Goal: Task Accomplishment & Management: Use online tool/utility

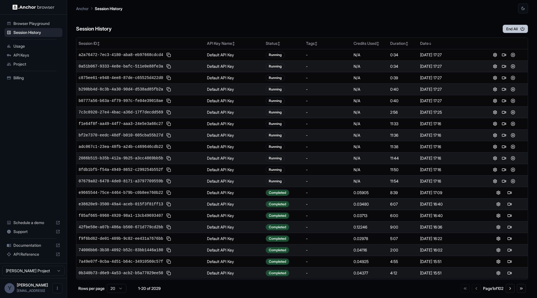
click at [512, 28] on button "End All" at bounding box center [515, 29] width 25 height 8
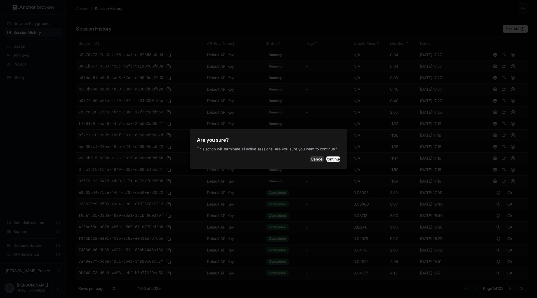
click at [384, 127] on div at bounding box center [268, 149] width 537 height 298
click at [334, 160] on button "Continue" at bounding box center [333, 159] width 14 height 6
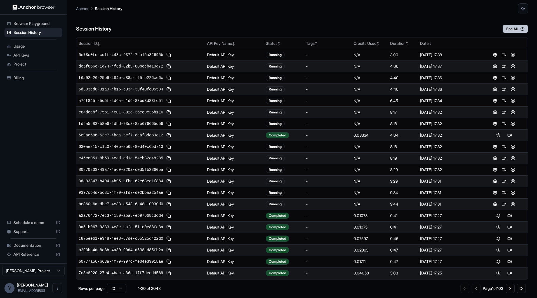
click at [510, 26] on button "End All" at bounding box center [515, 29] width 25 height 8
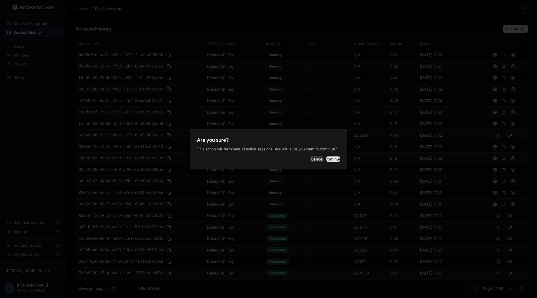
click at [334, 160] on button "Continue" at bounding box center [333, 159] width 14 height 6
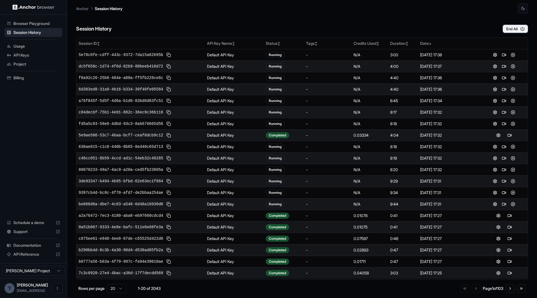
click at [392, 202] on div "9:44" at bounding box center [402, 204] width 25 height 6
drag, startPoint x: 401, startPoint y: 205, endPoint x: 327, endPoint y: 205, distance: 73.6
click at [327, 205] on tr "be860d6a-dbe7-4c83-a548-6d48a10930d0 Default API Key Running - N/A 9:44 [DATE] …" at bounding box center [302, 203] width 452 height 11
click at [327, 205] on td "-" at bounding box center [328, 203] width 48 height 11
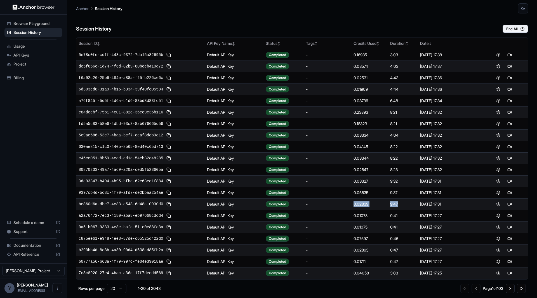
drag, startPoint x: 405, startPoint y: 201, endPoint x: 348, endPoint y: 201, distance: 57.1
click at [348, 201] on tr "be860d6a-dbe7-4c83-a548-6d48a10930d0 Default API Key Completed - 0.02839 9:47 […" at bounding box center [302, 203] width 452 height 11
click at [348, 201] on div "-" at bounding box center [327, 204] width 43 height 6
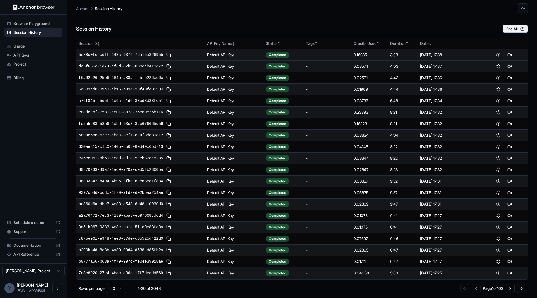
click at [362, 55] on div "0.16935" at bounding box center [370, 55] width 32 height 6
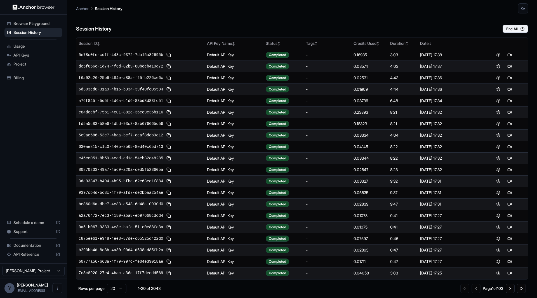
click at [27, 42] on div "Usage" at bounding box center [33, 46] width 58 height 9
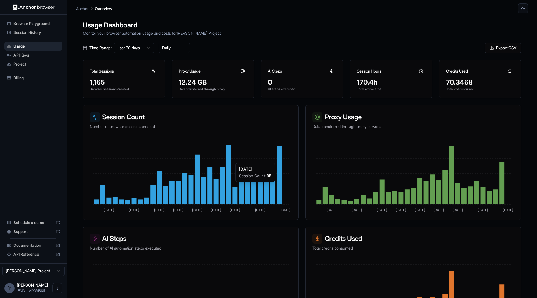
click at [281, 160] on icon at bounding box center [279, 175] width 5 height 58
click at [295, 161] on div "[DATE] Session Count : 0 [DATE] Aug [DATE] [DATE] [DATE] [DATE] Sep [DATE] Sep …" at bounding box center [190, 177] width 215 height 83
